Goal: Find specific page/section: Find specific page/section

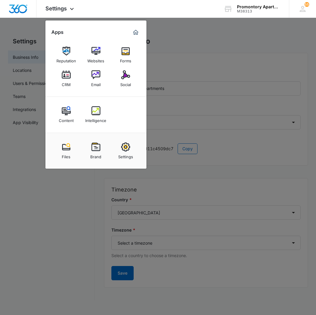
select select "35"
select select "US"
select select "America/[GEOGRAPHIC_DATA]"
click at [66, 75] on img at bounding box center [66, 74] width 9 height 9
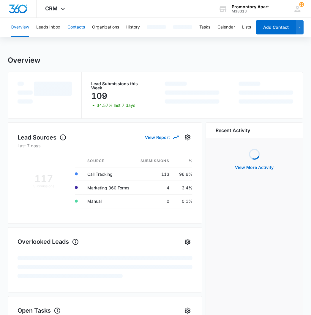
click at [73, 21] on button "Contacts" at bounding box center [76, 27] width 18 height 19
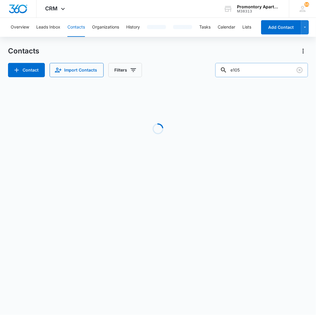
click at [254, 75] on input "e105" at bounding box center [262, 70] width 93 height 14
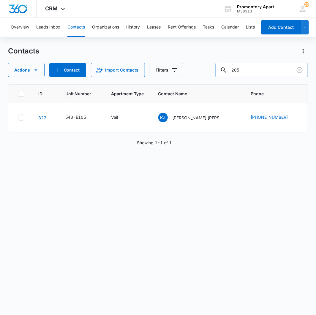
type input "l205"
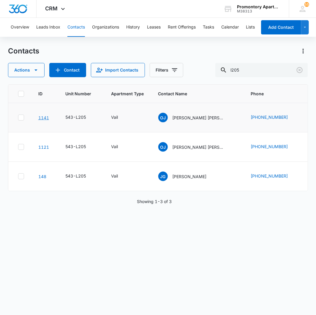
click at [40, 117] on link "1141" at bounding box center [43, 117] width 11 height 5
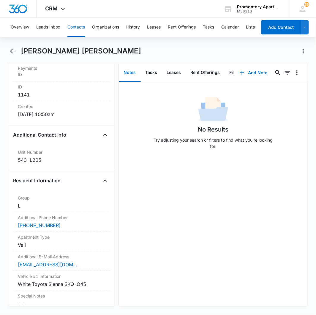
scroll to position [396, 0]
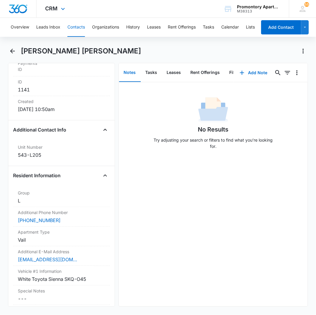
click at [49, 2] on div "CRM Apps Reputation Websites Forms CRM Email Social Content Intelligence Files …" at bounding box center [56, 9] width 39 height 18
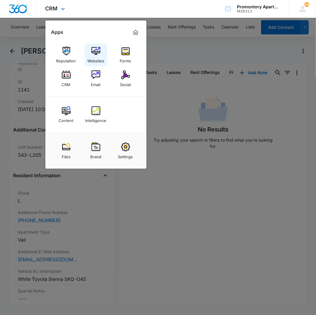
click at [100, 51] on img at bounding box center [96, 51] width 9 height 9
